Goal: Task Accomplishment & Management: Use online tool/utility

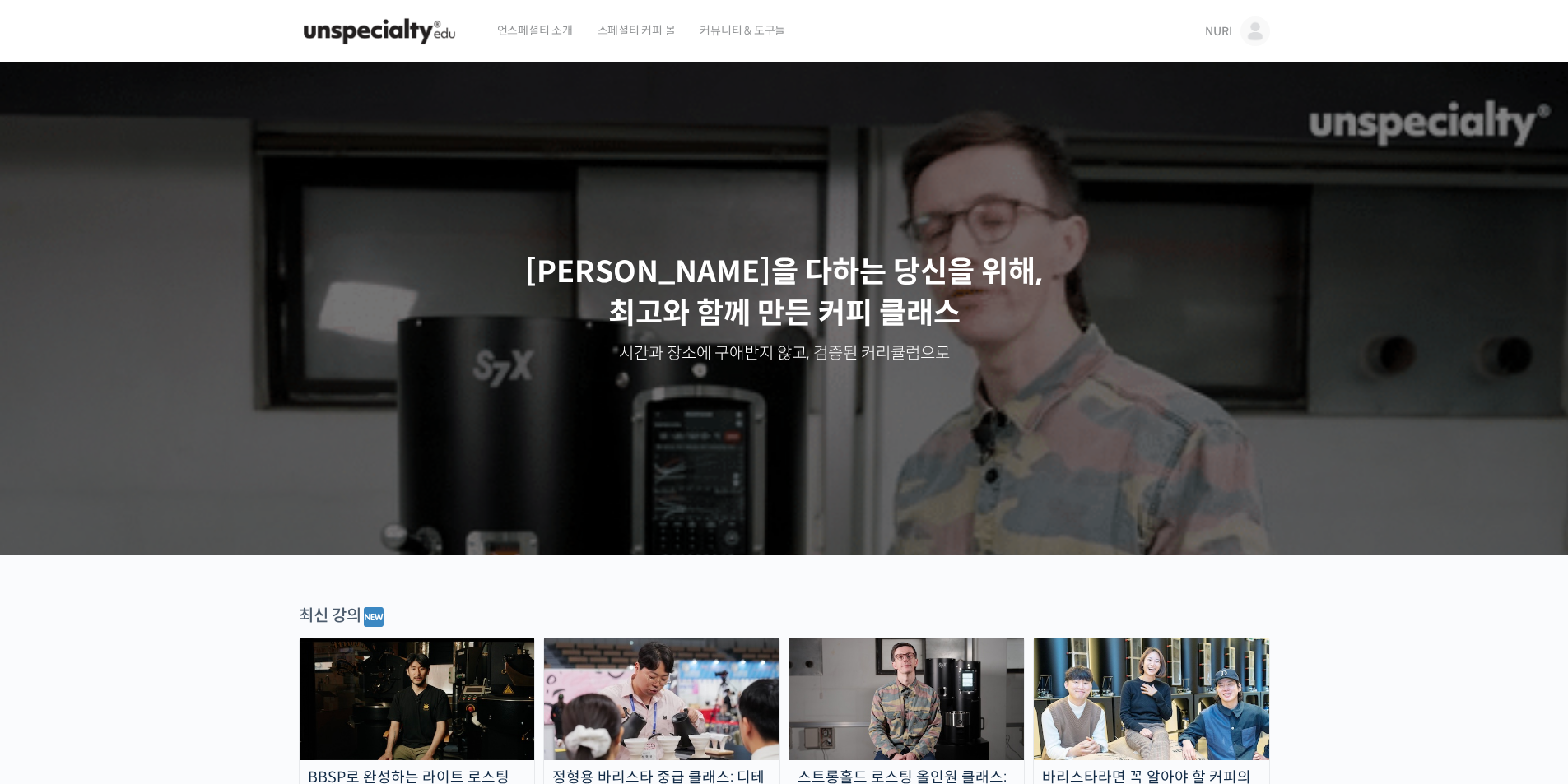
click at [1243, 22] on img at bounding box center [1256, 32] width 30 height 30
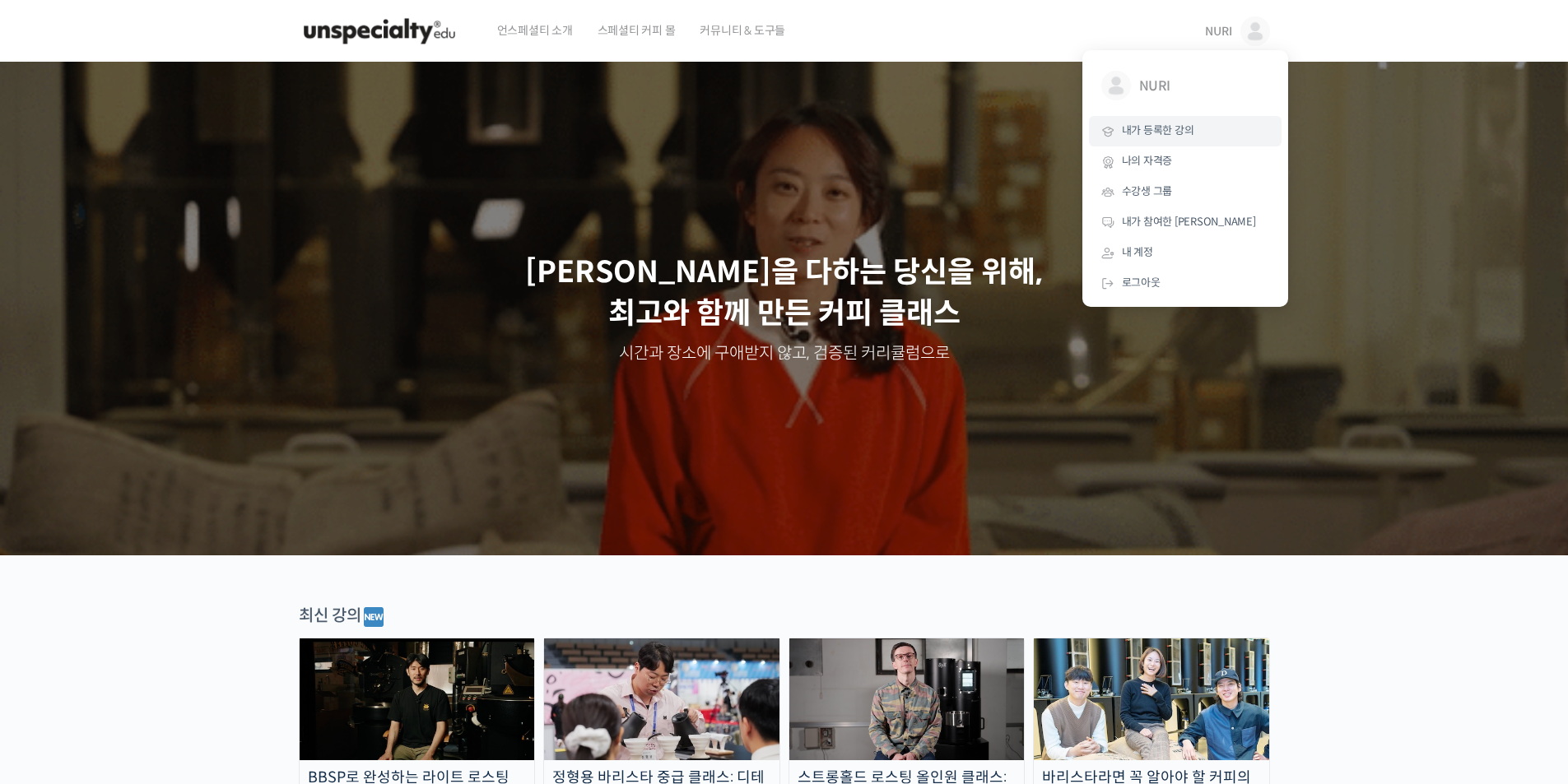
click at [1183, 137] on span "내가 등록한 강의" at bounding box center [1158, 130] width 72 height 14
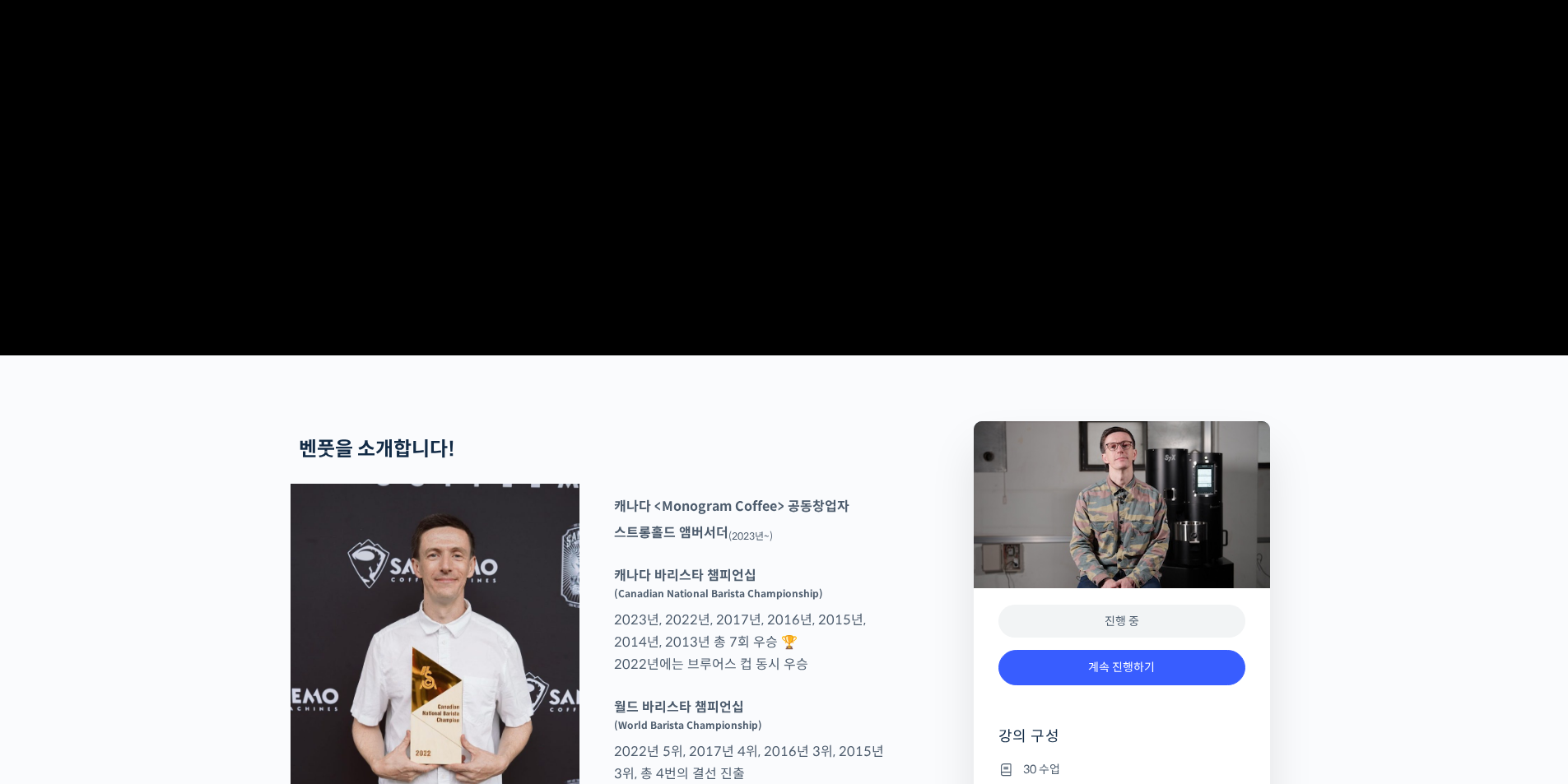
scroll to position [329, 0]
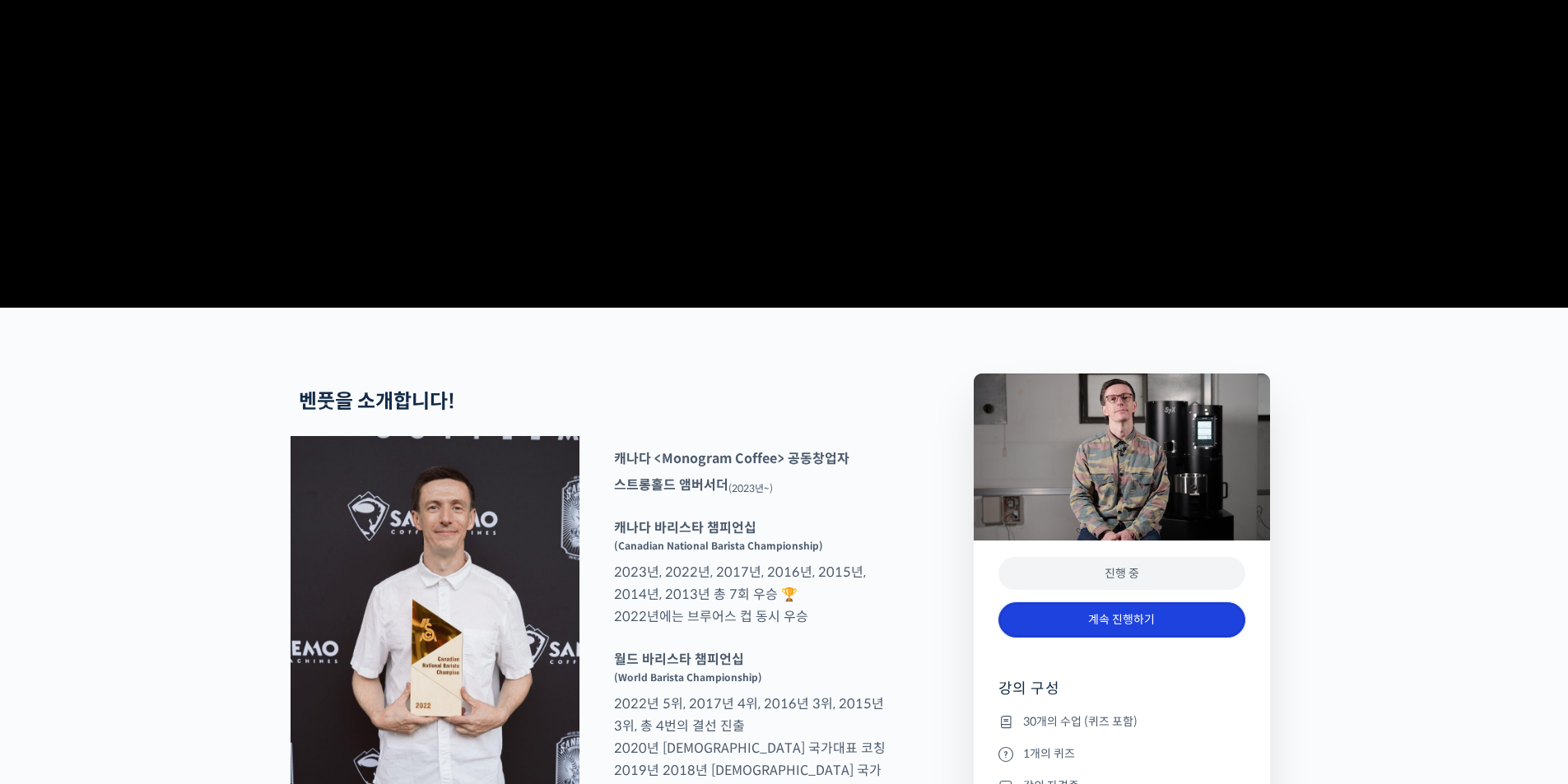
click at [1137, 637] on link "계속 진행하기" at bounding box center [1122, 620] width 247 height 36
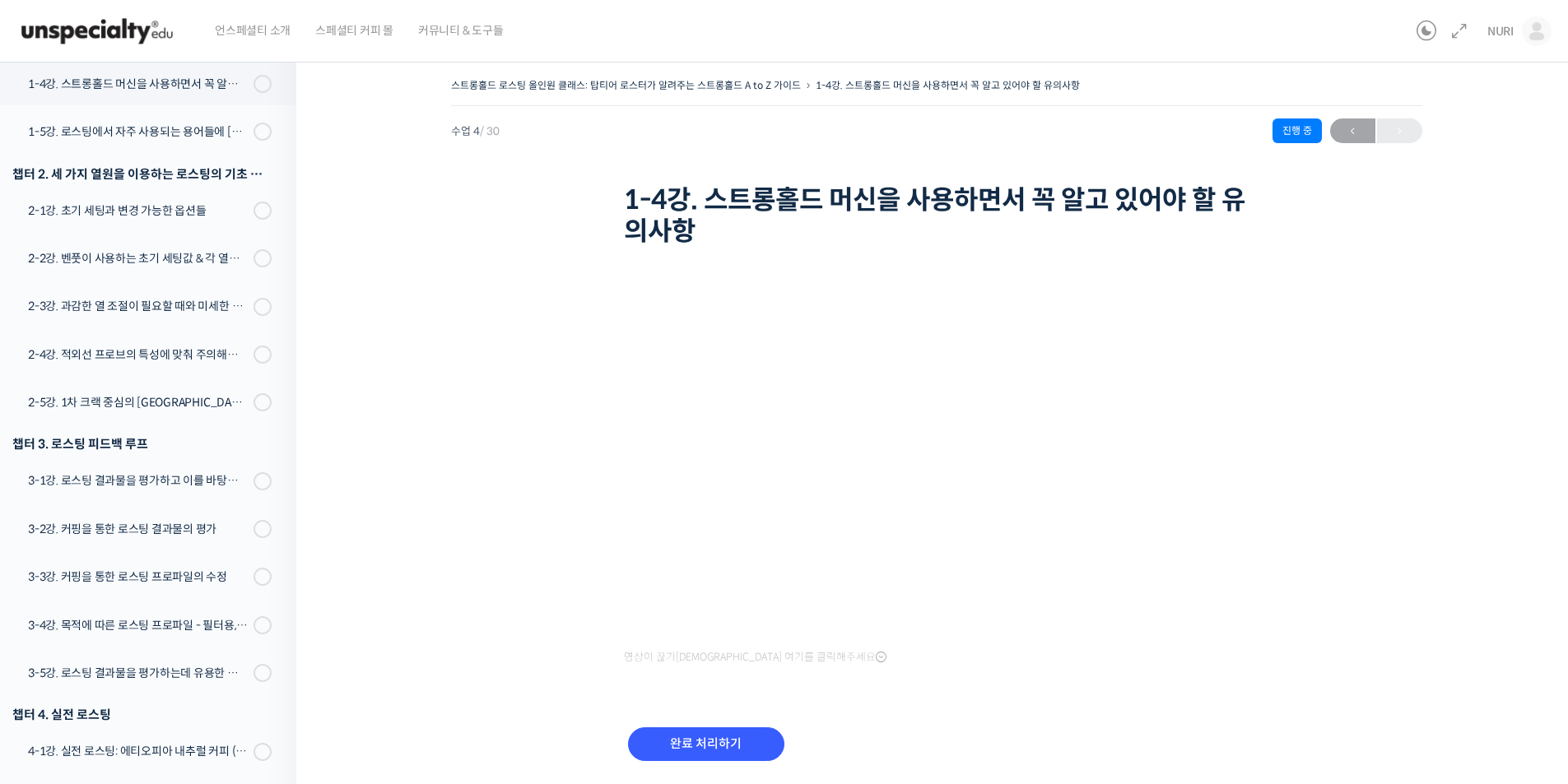
scroll to position [55, 0]
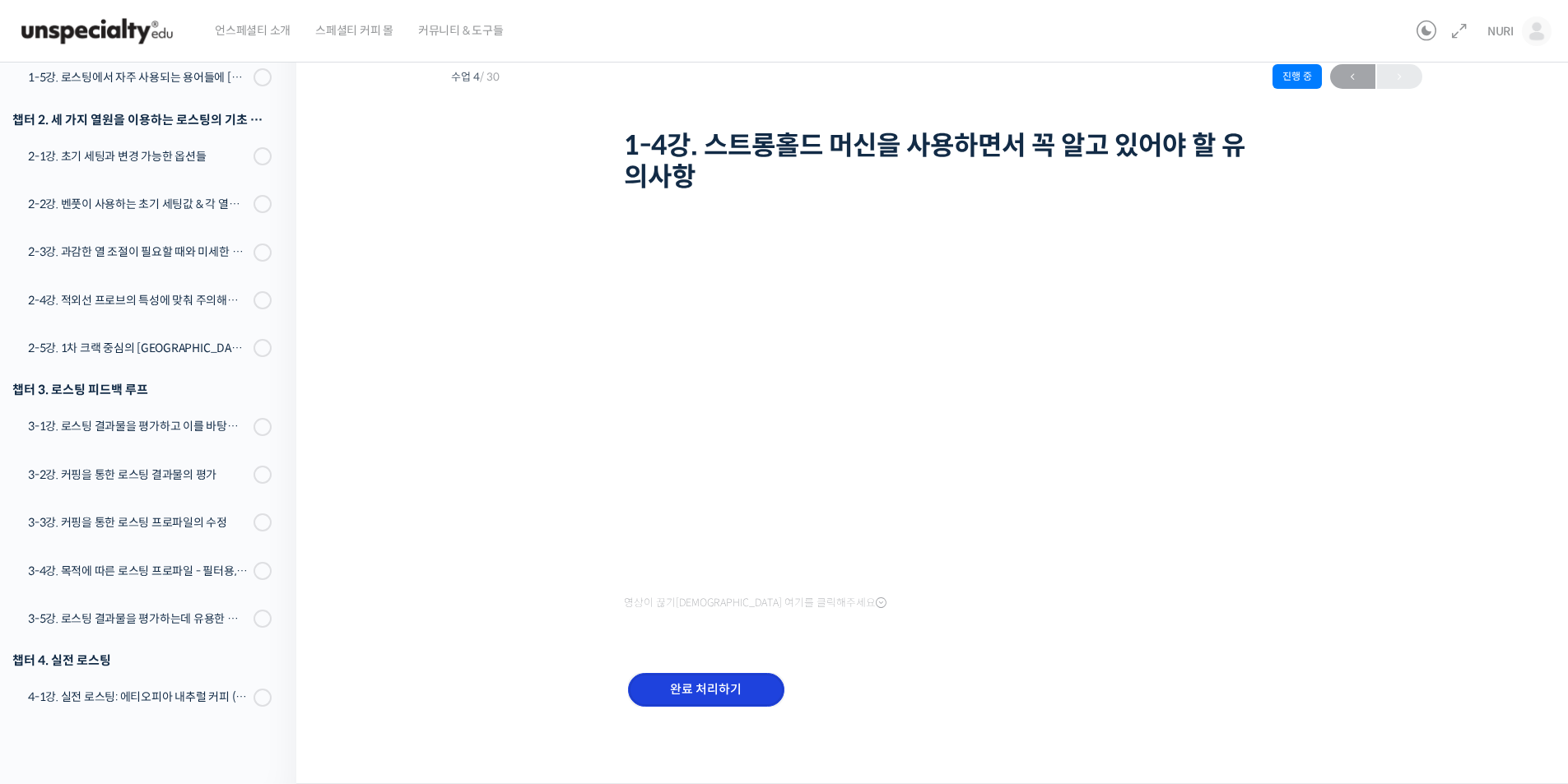
click at [718, 681] on input "완료 처리하기" at bounding box center [706, 690] width 156 height 34
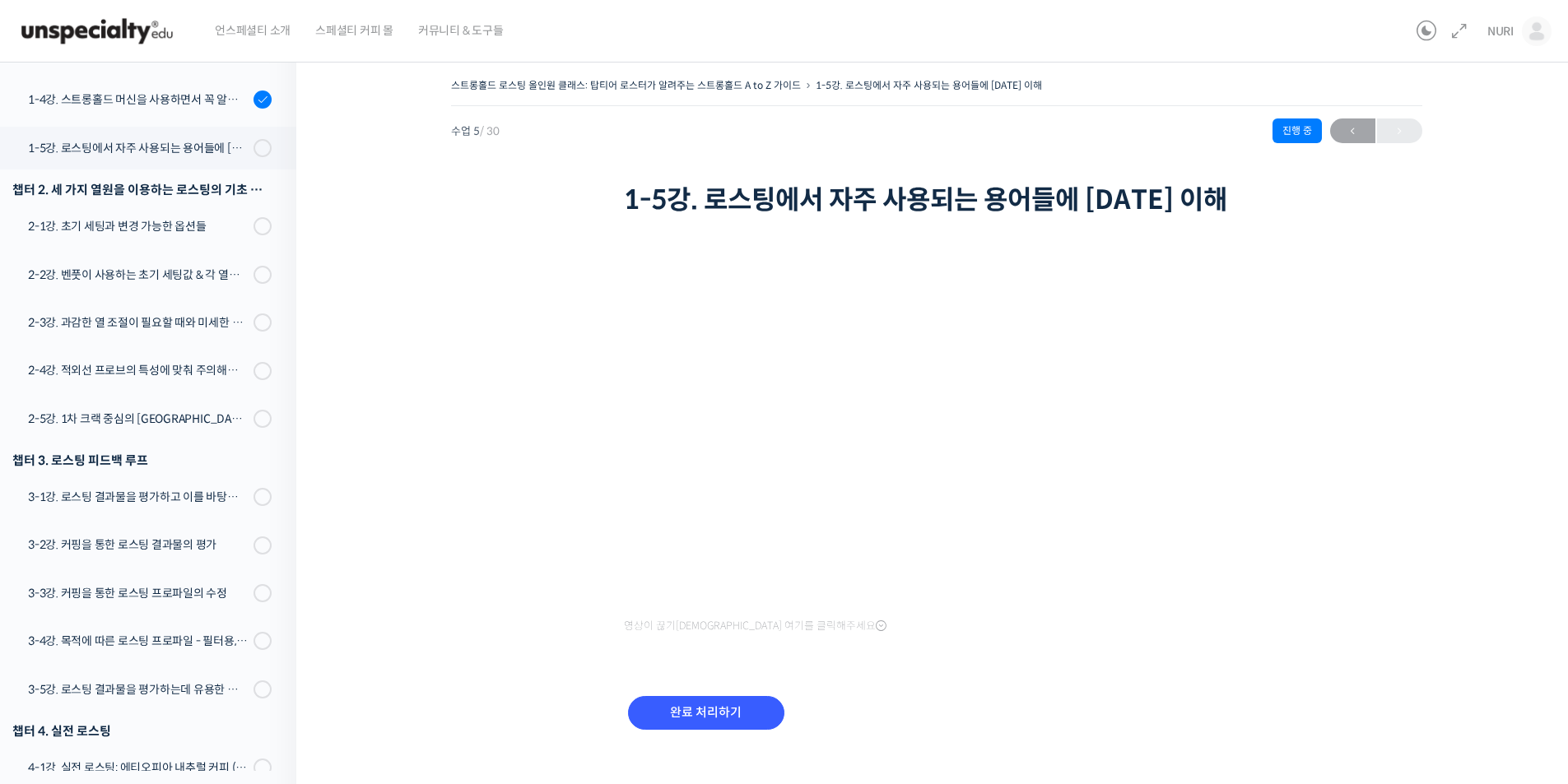
scroll to position [463, 0]
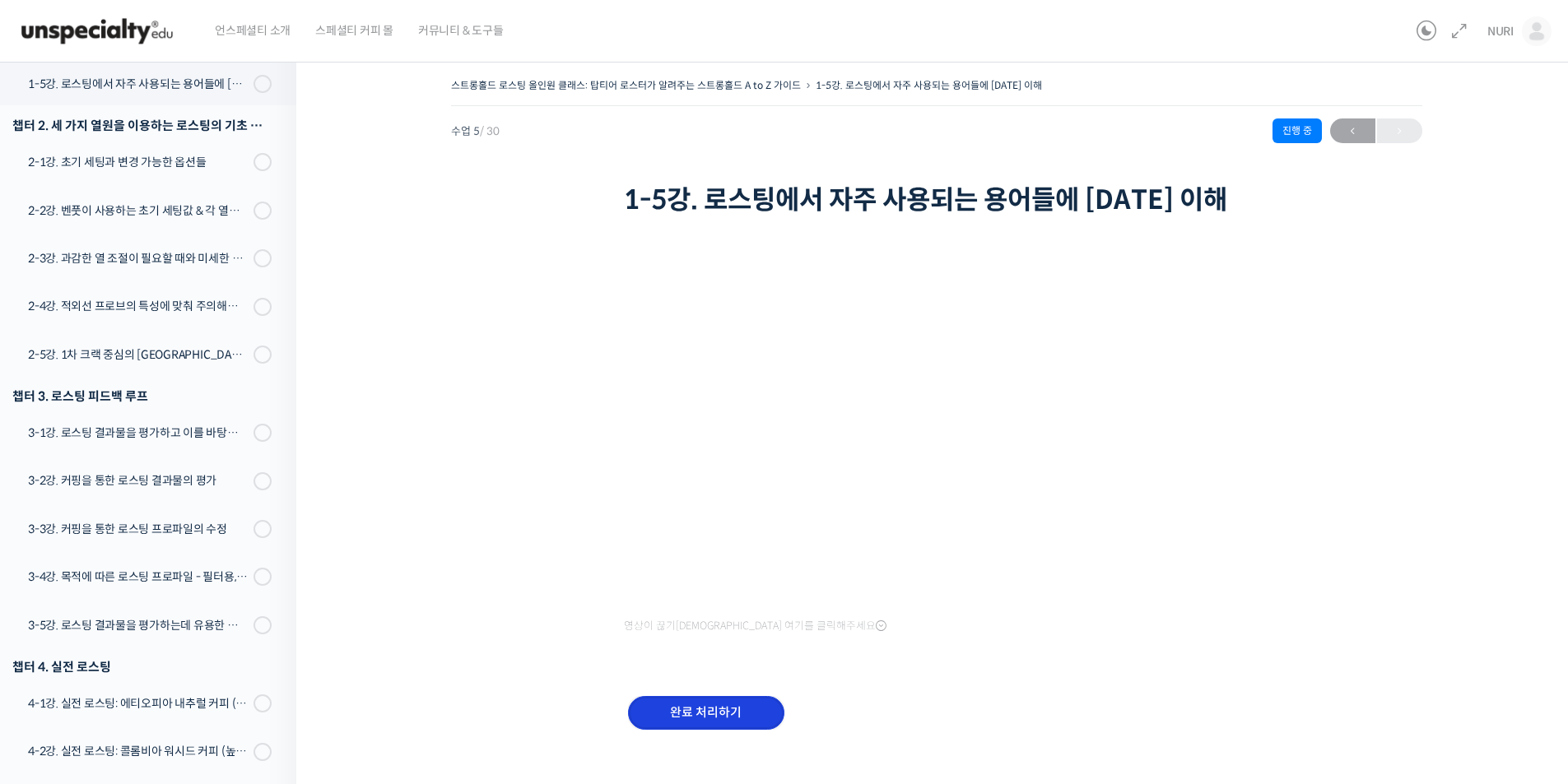
click at [715, 710] on input "완료 처리하기" at bounding box center [706, 713] width 156 height 34
